Goal: Book appointment/travel/reservation

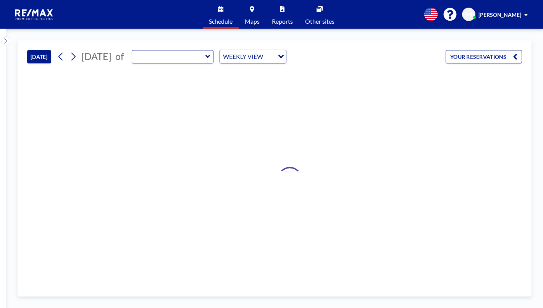
type input "Meeting room #2"
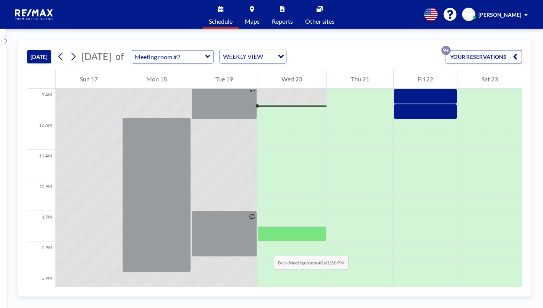
scroll to position [390, 0]
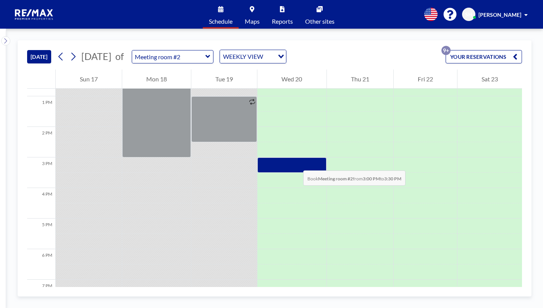
click at [296, 163] on div at bounding box center [292, 164] width 69 height 15
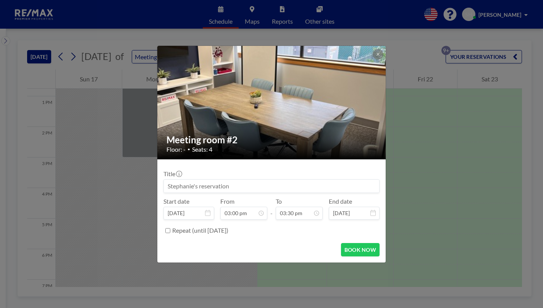
click at [205, 187] on input at bounding box center [272, 186] width 216 height 13
click at [290, 216] on input "03:30 pm" at bounding box center [299, 213] width 47 height 13
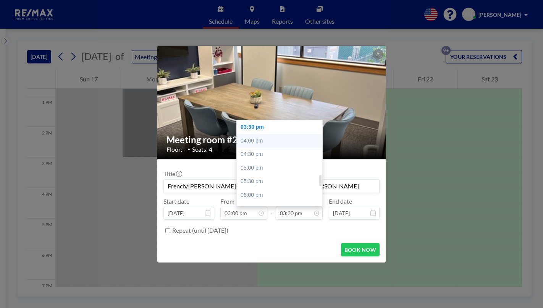
click at [258, 143] on div "04:00 pm" at bounding box center [281, 141] width 89 height 14
type input "French/[PERSON_NAME]-1014 [PERSON_NAME] Dr-[PERSON_NAME]"
type input "04:00 pm"
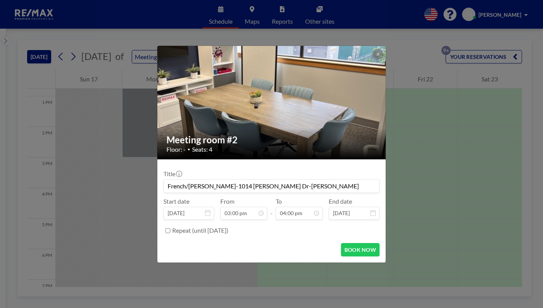
scroll to position [435, 0]
click at [354, 251] on button "BOOK NOW" at bounding box center [360, 249] width 39 height 13
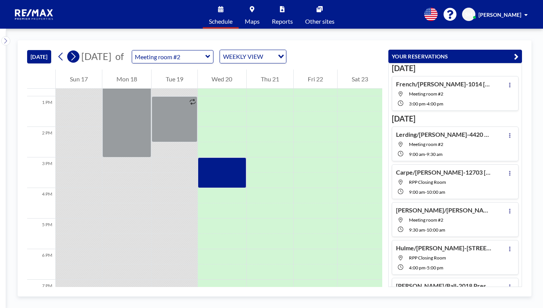
click at [79, 54] on button at bounding box center [73, 56] width 12 height 12
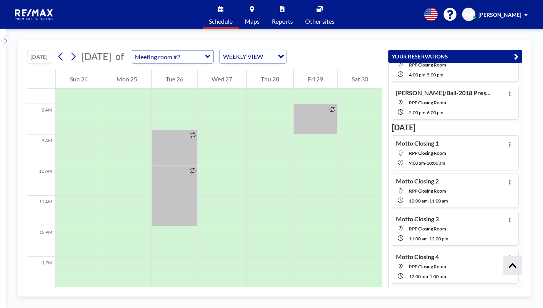
scroll to position [224, 0]
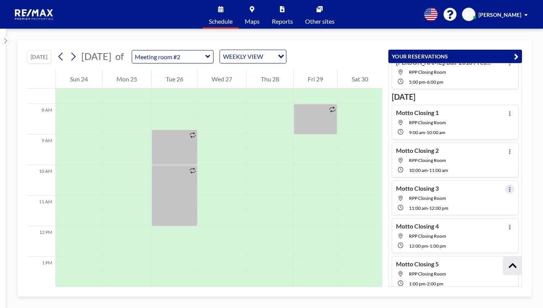
click at [509, 190] on icon at bounding box center [510, 189] width 3 height 5
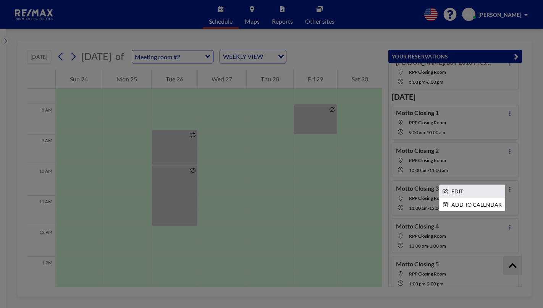
click at [451, 188] on li "EDIT" at bounding box center [472, 191] width 65 height 13
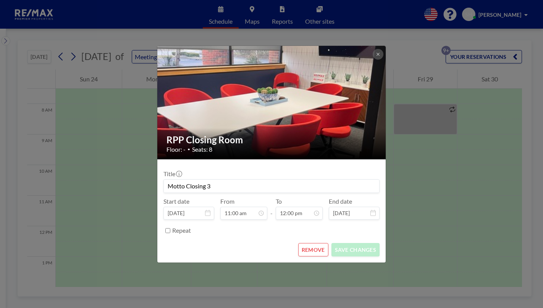
drag, startPoint x: 227, startPoint y: 187, endPoint x: 136, endPoint y: 193, distance: 91.1
click at [137, 193] on div "RPP Closing Room Floor: - • Seats: 8 Title Motto Closing 3 Start date [DATE] Fr…" at bounding box center [271, 154] width 543 height 308
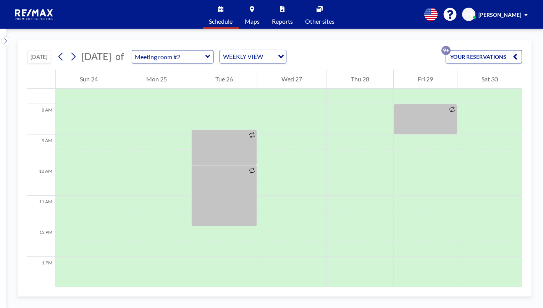
click at [478, 52] on button "YOUR RESERVATIONS 9+" at bounding box center [484, 56] width 76 height 13
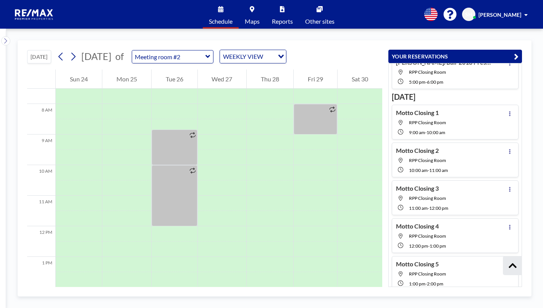
scroll to position [185, 0]
click at [509, 228] on icon at bounding box center [510, 227] width 3 height 5
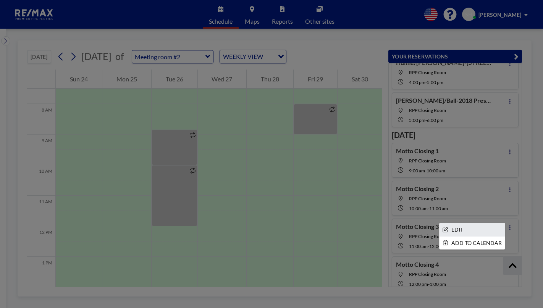
click at [462, 228] on li "EDIT" at bounding box center [472, 229] width 65 height 13
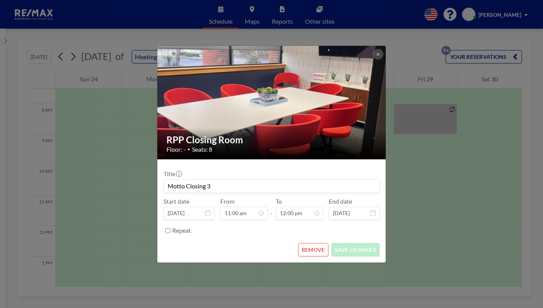
click at [214, 187] on input "Motto Closing 3" at bounding box center [272, 186] width 216 height 13
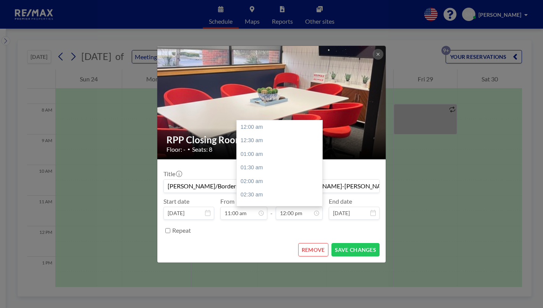
scroll to position [326, 0]
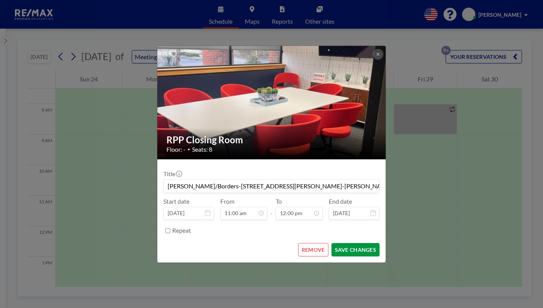
click at [348, 251] on button "SAVE CHANGES" at bounding box center [356, 249] width 48 height 13
type input "[PERSON_NAME]/Borders-[STREET_ADDRESS][PERSON_NAME]-[PERSON_NAME] Buyer Only"
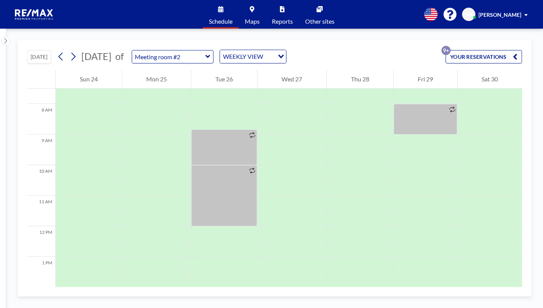
click at [504, 53] on button "YOUR RESERVATIONS 9+" at bounding box center [484, 56] width 76 height 13
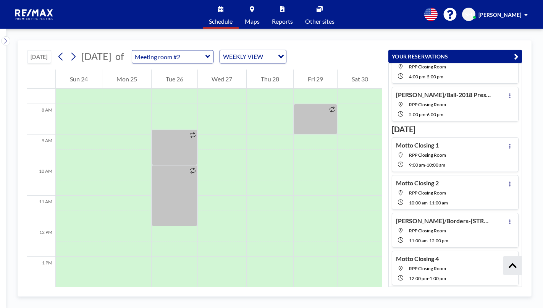
scroll to position [224, 0]
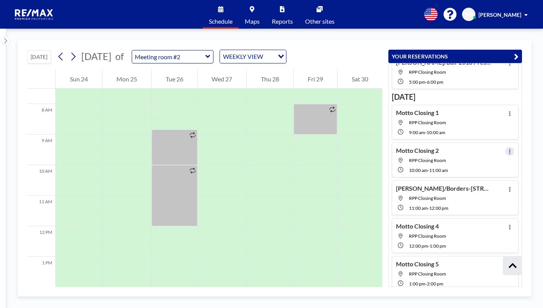
click at [508, 152] on button at bounding box center [510, 151] width 9 height 9
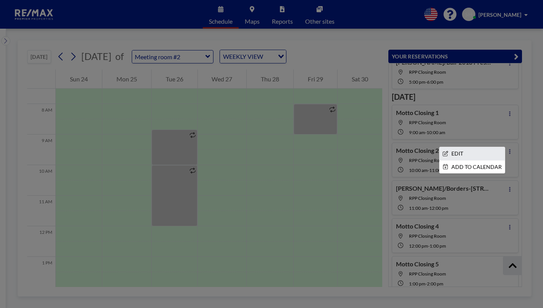
click at [465, 151] on li "EDIT" at bounding box center [472, 153] width 65 height 13
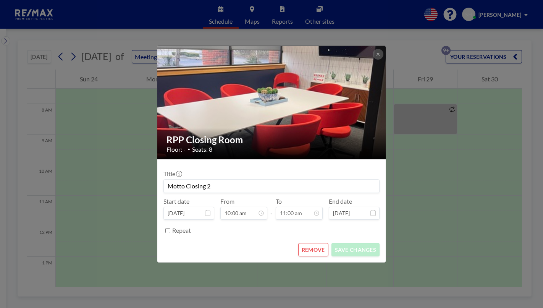
click at [233, 181] on input "Motto Closing 2" at bounding box center [272, 186] width 216 height 13
type input "M"
click at [204, 185] on input at bounding box center [272, 186] width 216 height 13
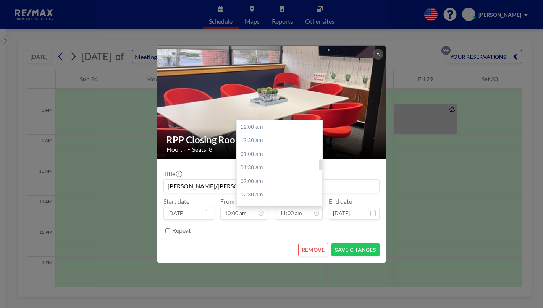
scroll to position [299, 0]
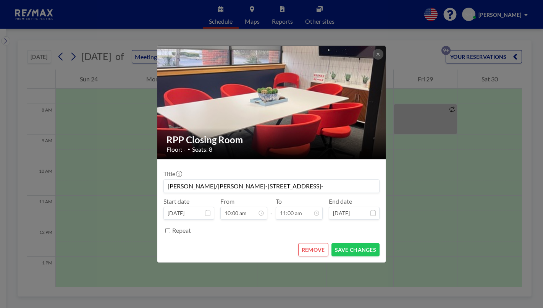
click at [350, 188] on input "[PERSON_NAME]/[PERSON_NAME]-[STREET_ADDRESS]-" at bounding box center [272, 186] width 216 height 13
click at [341, 250] on button "SAVE CHANGES" at bounding box center [356, 249] width 48 height 13
type input "[PERSON_NAME]/[PERSON_NAME]-10101 Westwego Pl-[PERSON_NAME]"
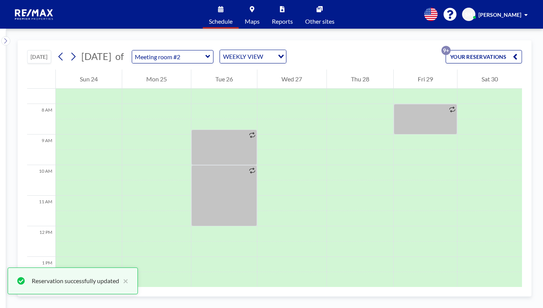
click at [477, 60] on button "YOUR RESERVATIONS 9+" at bounding box center [484, 56] width 76 height 13
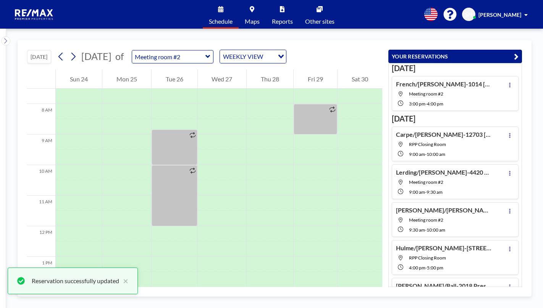
scroll to position [193, 0]
